Goal: Information Seeking & Learning: Find contact information

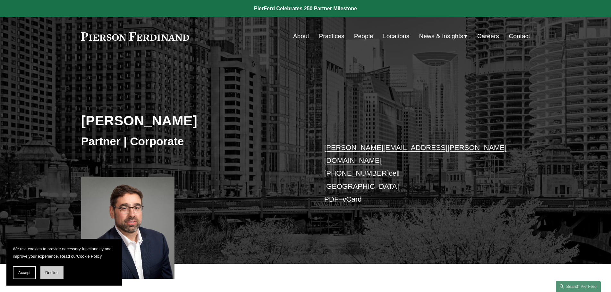
click at [52, 269] on button "Decline" at bounding box center [51, 272] width 23 height 13
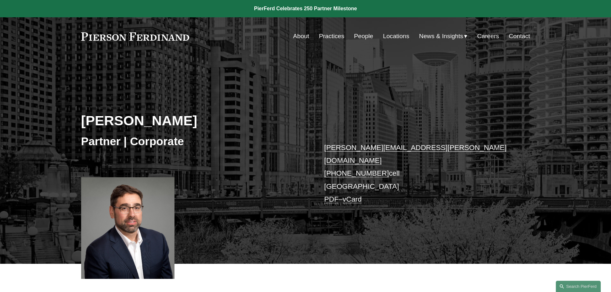
click at [388, 35] on link "Locations" at bounding box center [396, 36] width 26 height 12
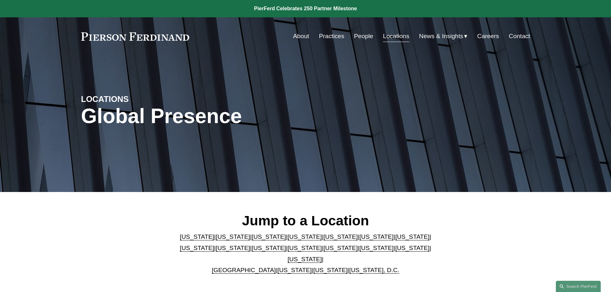
click at [221, 239] on link "[US_STATE]" at bounding box center [233, 236] width 34 height 7
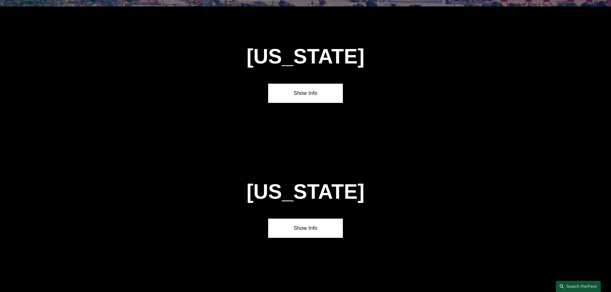
scroll to position [426, 0]
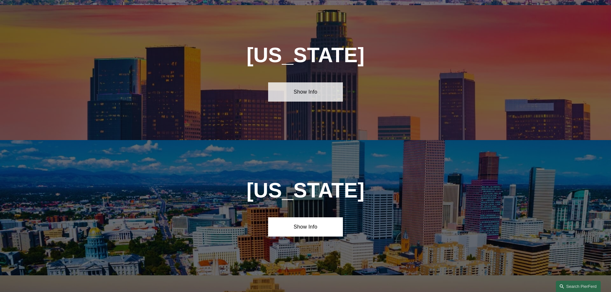
click at [307, 88] on link "Show Info" at bounding box center [305, 91] width 75 height 19
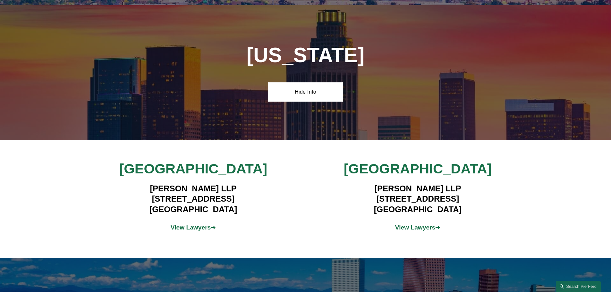
click at [176, 224] on strong "View Lawyers" at bounding box center [191, 227] width 40 height 7
click at [406, 224] on strong "View Lawyers" at bounding box center [415, 227] width 40 height 7
click at [194, 224] on strong "View Lawyers" at bounding box center [191, 227] width 40 height 7
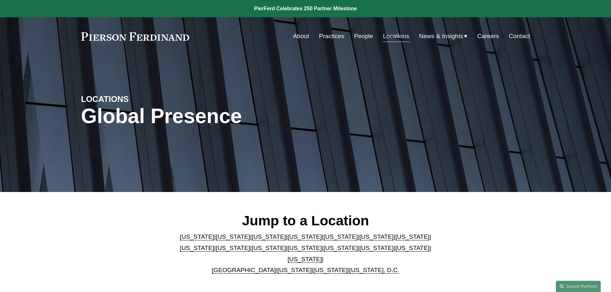
click at [323, 250] on link "[US_STATE]" at bounding box center [340, 248] width 34 height 7
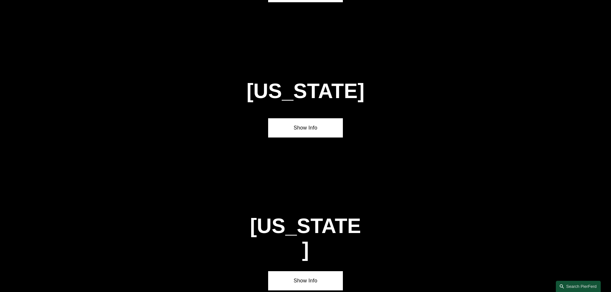
scroll to position [1895, 0]
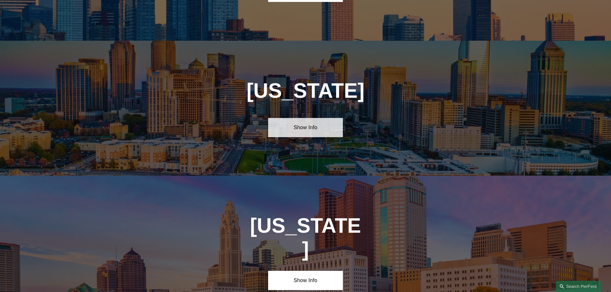
click at [295, 118] on link "Show Info" at bounding box center [305, 127] width 75 height 19
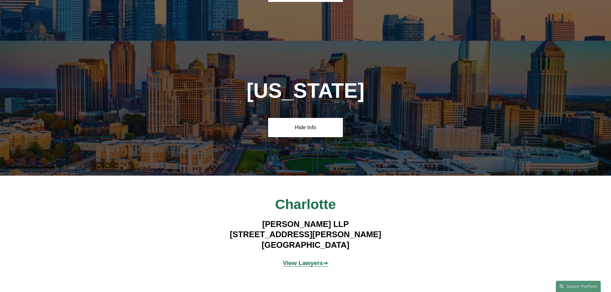
click at [293, 260] on strong "View Lawyers" at bounding box center [303, 263] width 40 height 7
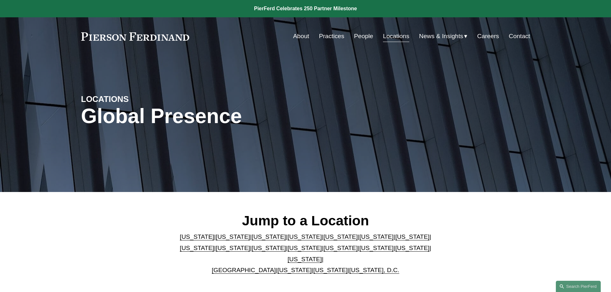
click at [395, 240] on link "[US_STATE]" at bounding box center [412, 236] width 34 height 7
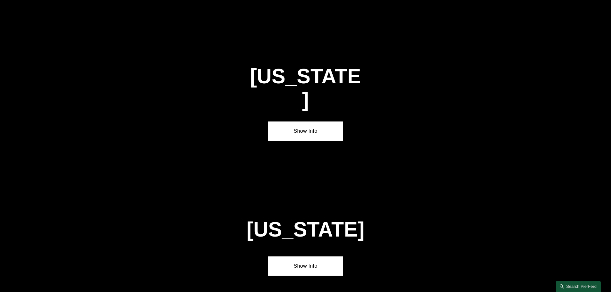
scroll to position [1219, 0]
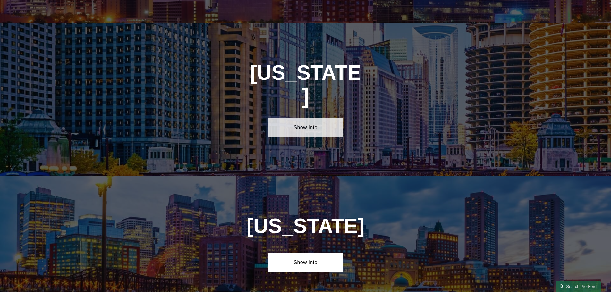
click at [308, 118] on link "Show Info" at bounding box center [305, 127] width 75 height 19
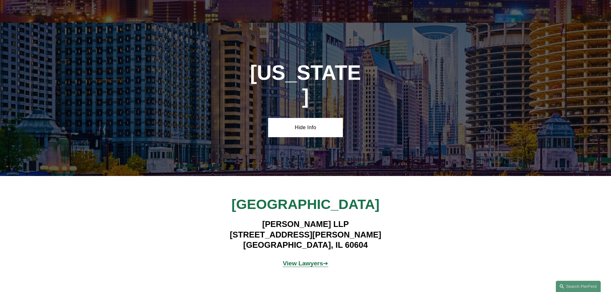
click at [291, 260] on strong "View Lawyers" at bounding box center [303, 263] width 40 height 7
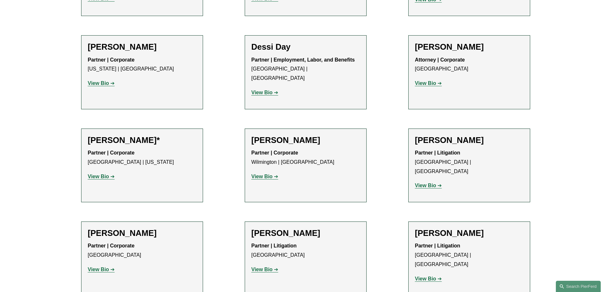
scroll to position [352, 0]
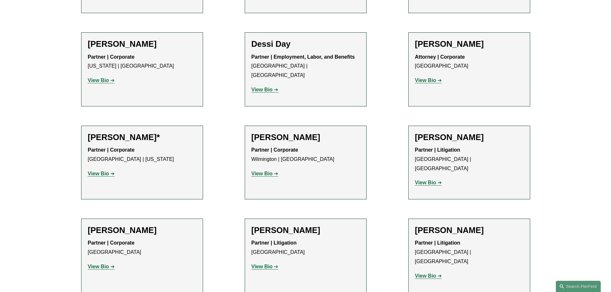
click at [95, 171] on strong "View Bio" at bounding box center [98, 173] width 21 height 5
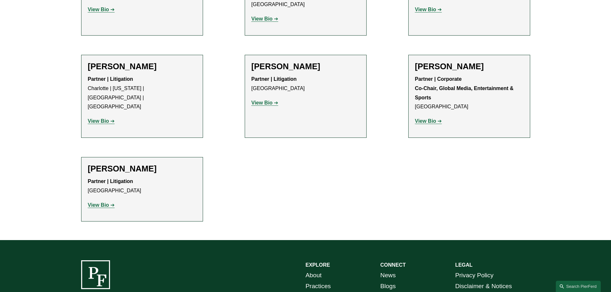
scroll to position [704, 0]
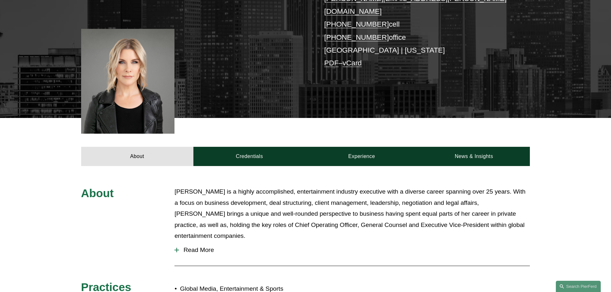
scroll to position [108, 0]
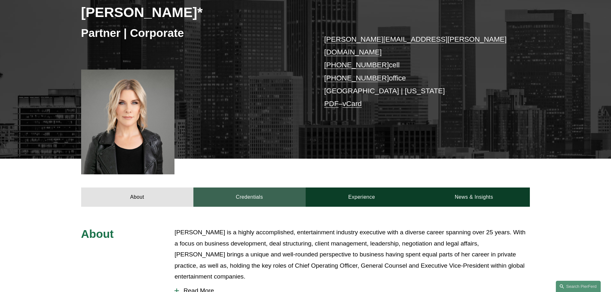
click at [255, 188] on link "Credentials" at bounding box center [249, 197] width 112 height 19
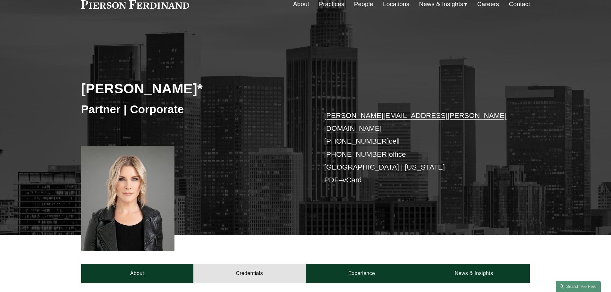
scroll to position [12, 0]
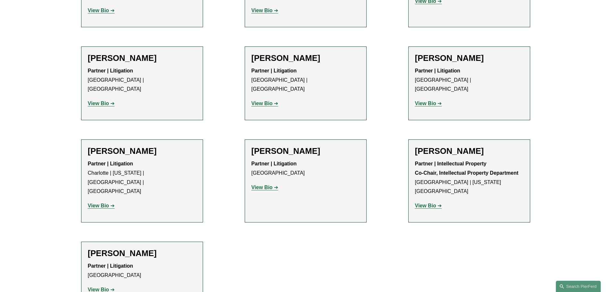
scroll to position [481, 0]
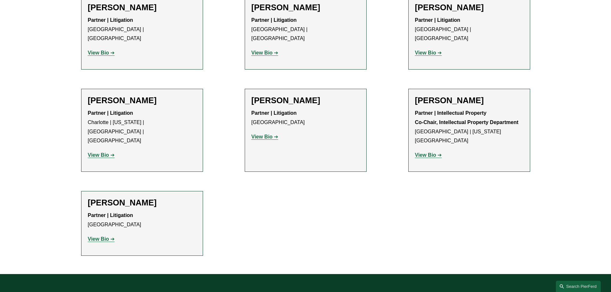
click at [98, 236] on strong "View Bio" at bounding box center [98, 238] width 21 height 5
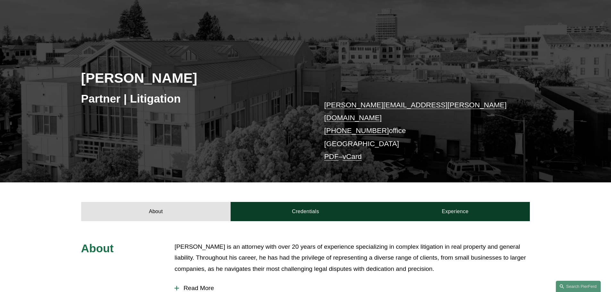
scroll to position [32, 0]
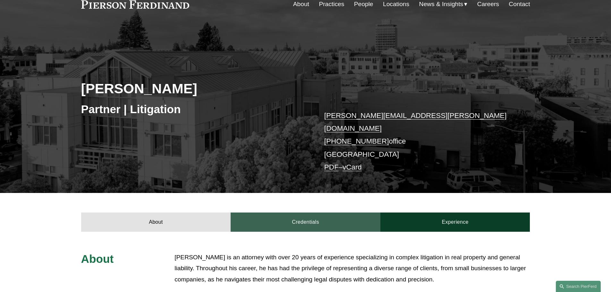
click at [282, 213] on link "Credentials" at bounding box center [306, 222] width 150 height 19
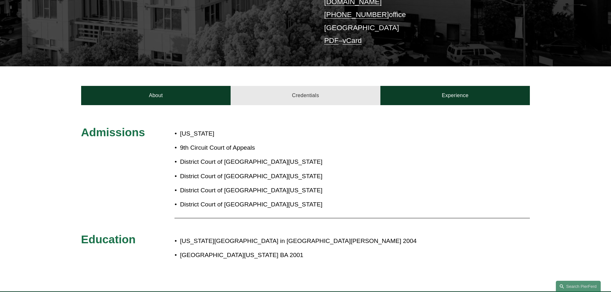
scroll to position [160, 0]
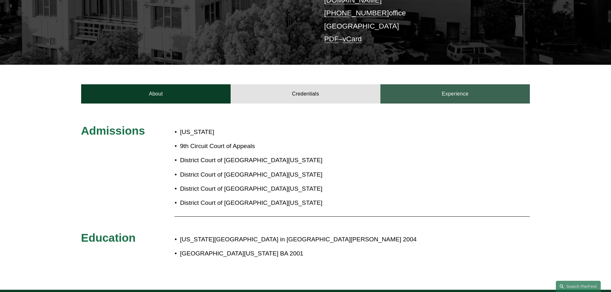
click at [419, 89] on link "Experience" at bounding box center [455, 93] width 150 height 19
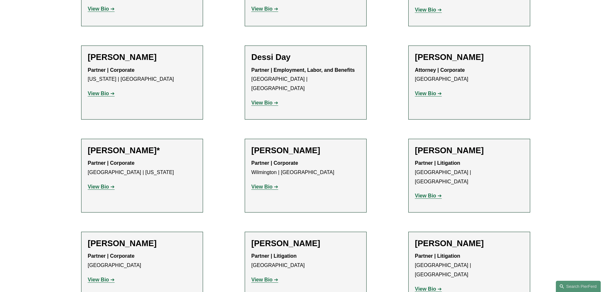
scroll to position [353, 0]
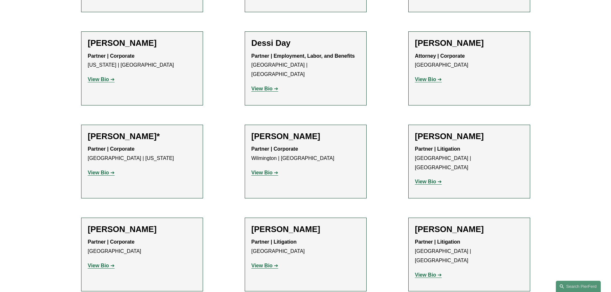
click at [100, 170] on strong "View Bio" at bounding box center [98, 172] width 21 height 5
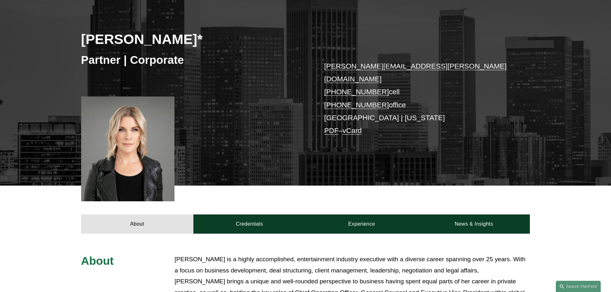
scroll to position [96, 0]
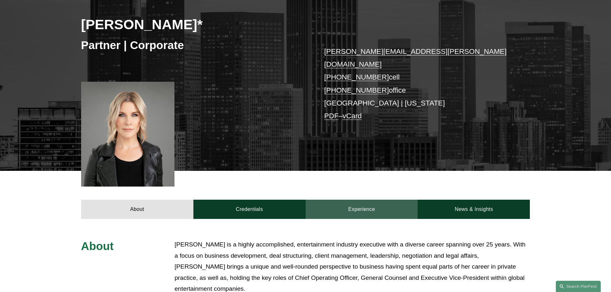
click at [388, 201] on link "Experience" at bounding box center [362, 209] width 112 height 19
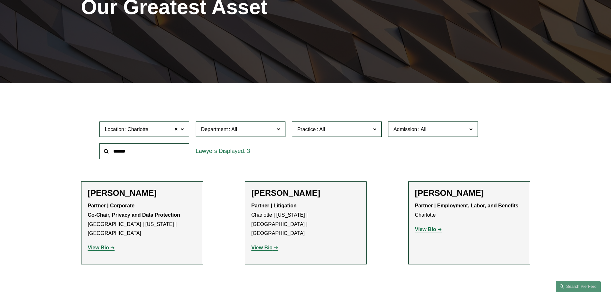
scroll to position [128, 0]
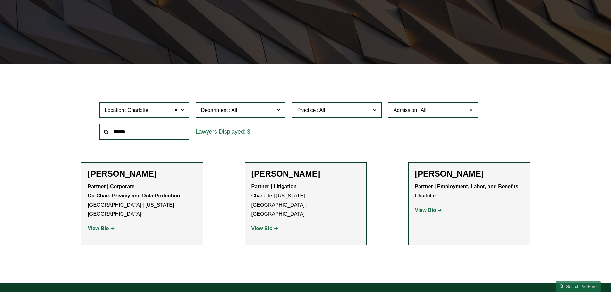
click at [255, 226] on strong "View Bio" at bounding box center [261, 228] width 21 height 5
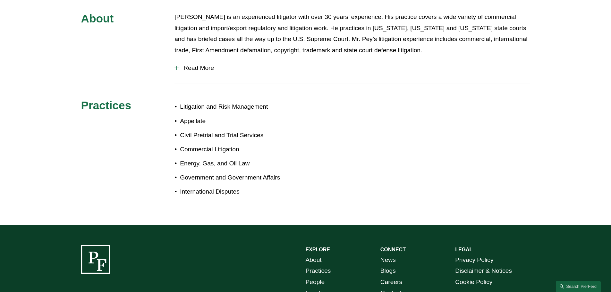
scroll to position [160, 0]
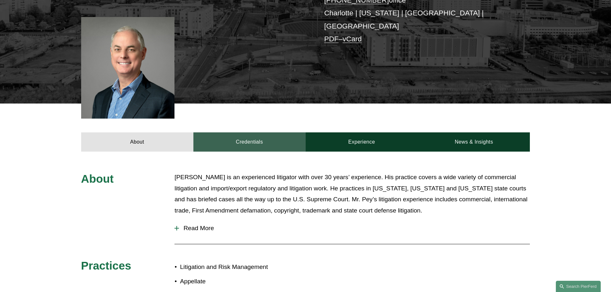
click at [247, 138] on link "Credentials" at bounding box center [249, 141] width 112 height 19
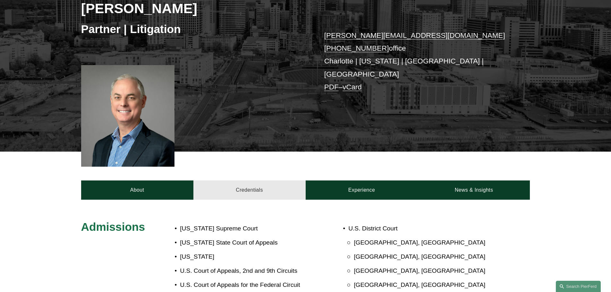
scroll to position [96, 0]
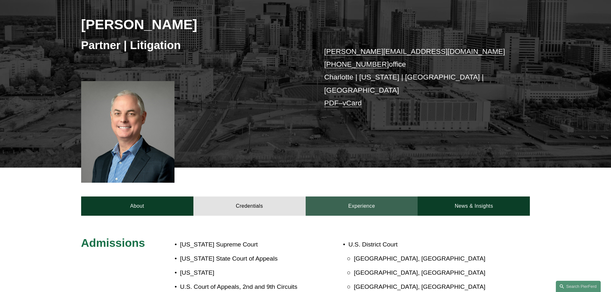
click at [371, 197] on link "Experience" at bounding box center [362, 206] width 112 height 19
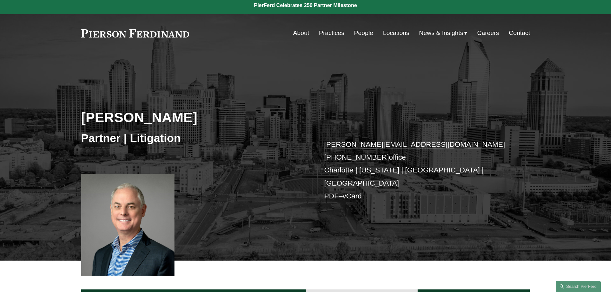
scroll to position [0, 0]
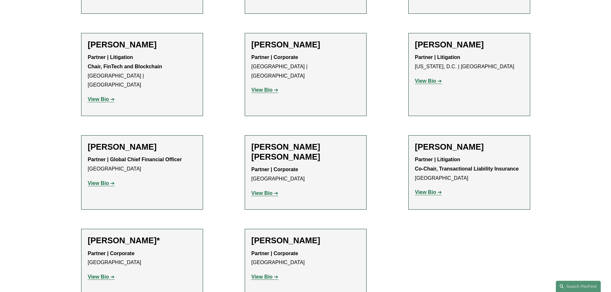
scroll to position [449, 0]
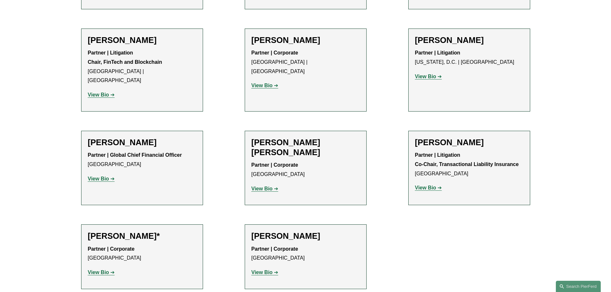
click at [262, 270] on strong "View Bio" at bounding box center [261, 272] width 21 height 5
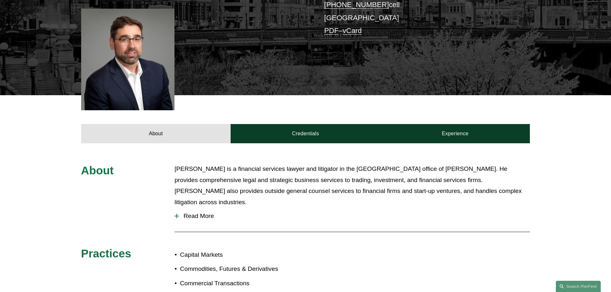
scroll to position [96, 0]
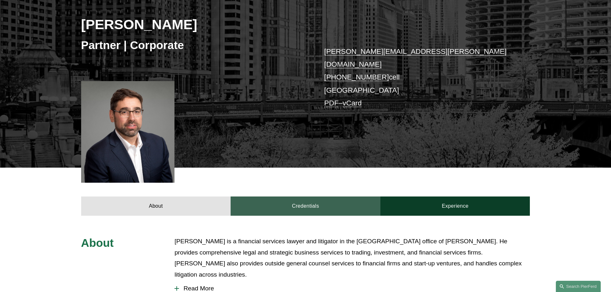
click at [305, 199] on link "Credentials" at bounding box center [306, 206] width 150 height 19
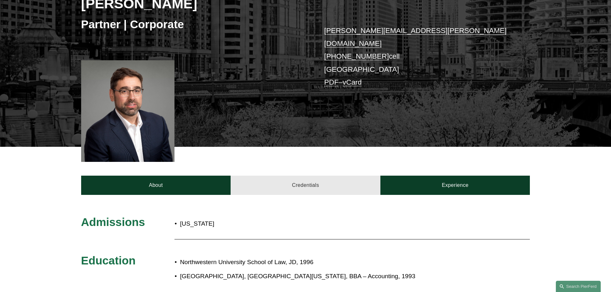
scroll to position [128, 0]
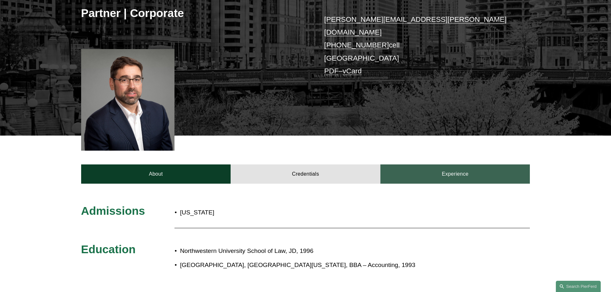
click at [405, 164] on link "Experience" at bounding box center [455, 173] width 150 height 19
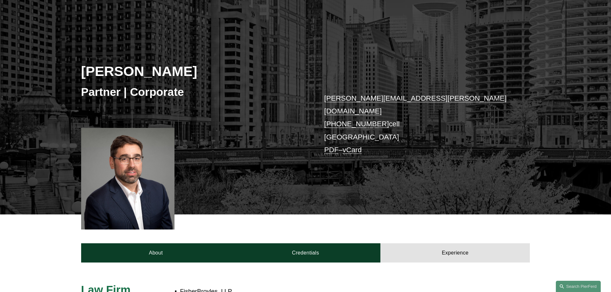
scroll to position [0, 0]
